Goal: Transaction & Acquisition: Purchase product/service

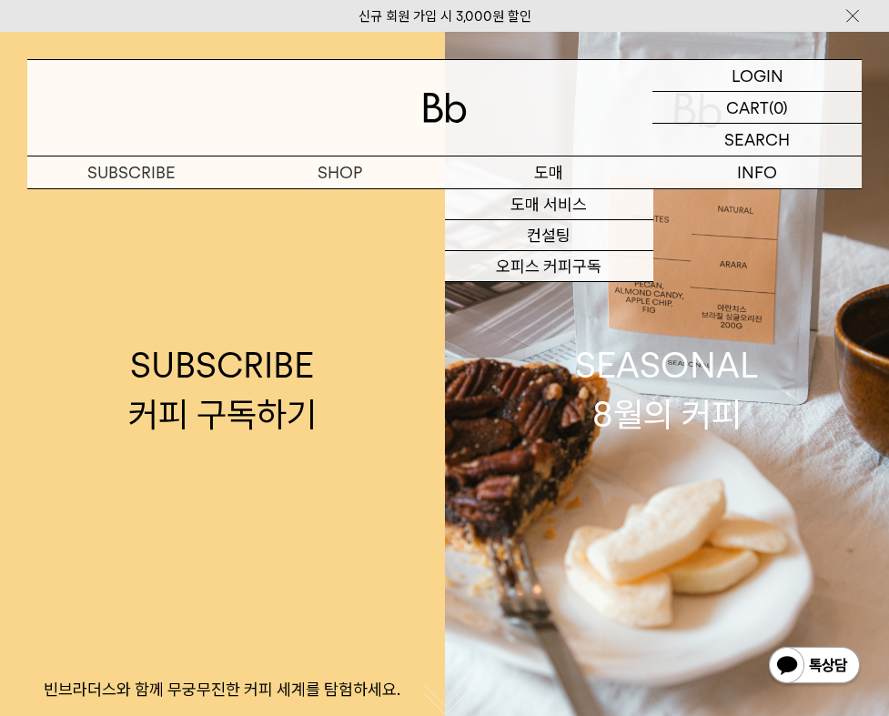
click at [545, 173] on p "도매" at bounding box center [549, 172] width 208 height 32
click at [548, 201] on link "도매 서비스" at bounding box center [549, 204] width 208 height 31
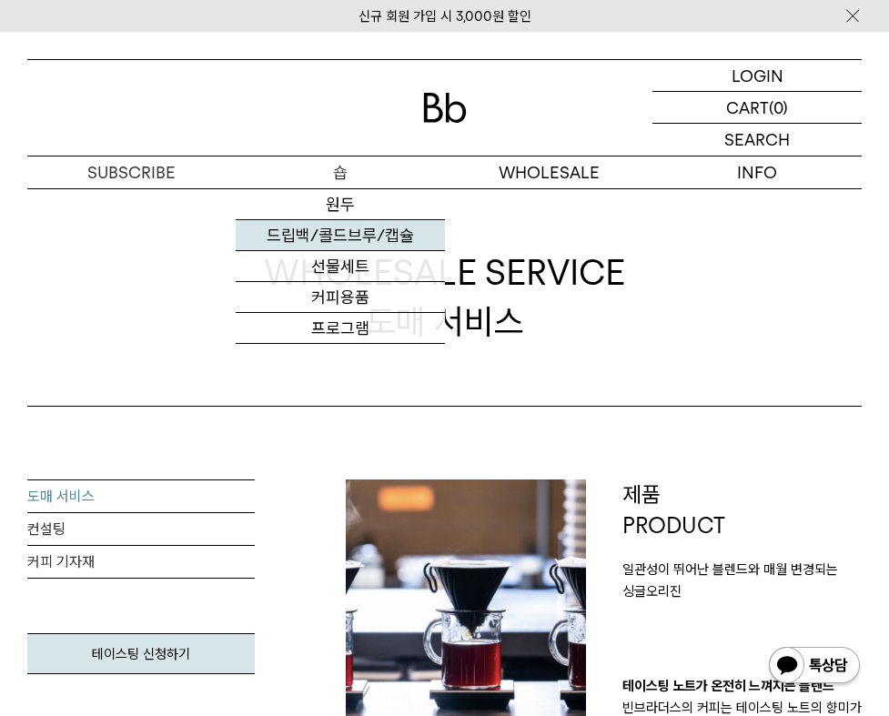
click at [359, 238] on link "드립백/콜드브루/캡슐" at bounding box center [340, 235] width 208 height 31
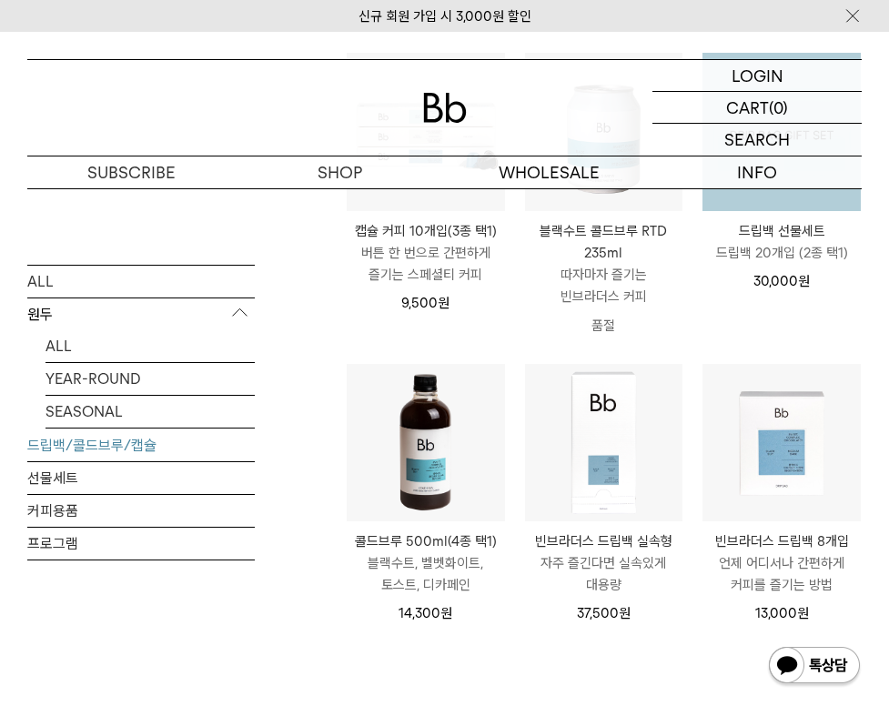
scroll to position [637, 0]
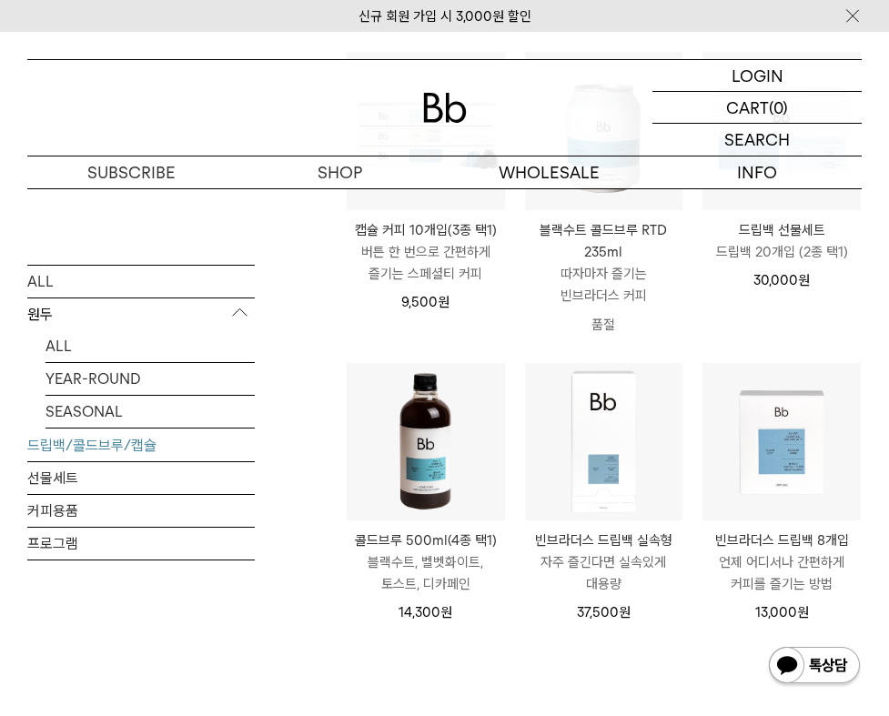
click at [412, 425] on img at bounding box center [426, 442] width 158 height 158
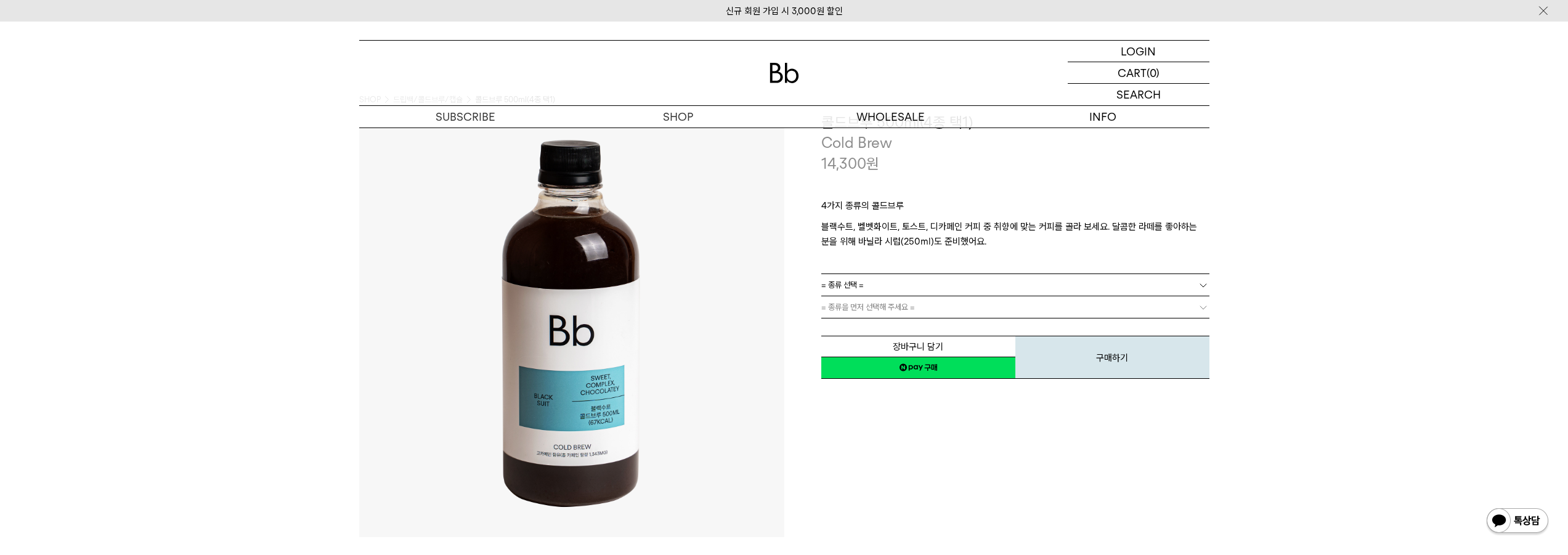
scroll to position [62, 0]
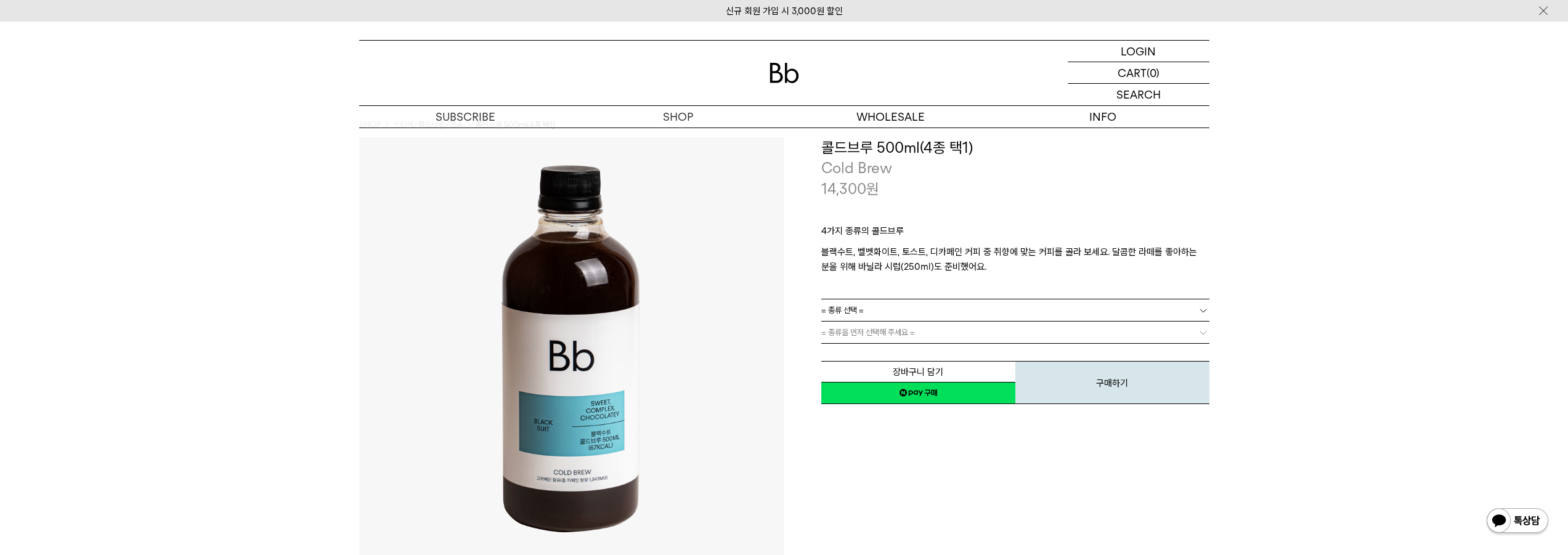
scroll to position [0, 0]
